Goal: Transaction & Acquisition: Purchase product/service

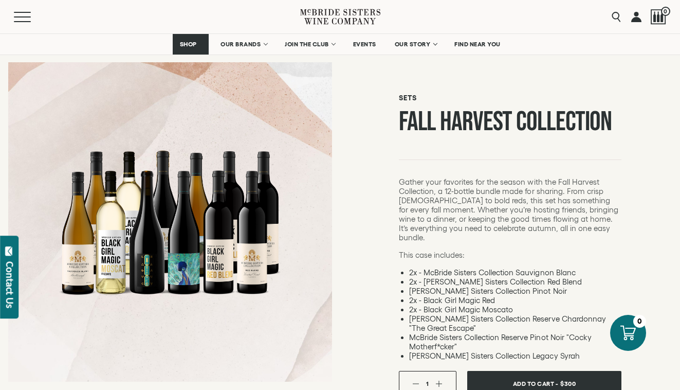
scroll to position [31, 0]
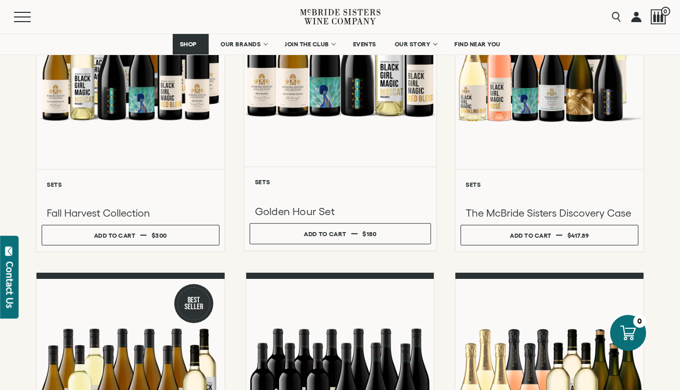
scroll to position [211, 0]
